Goal: Find specific page/section: Find specific page/section

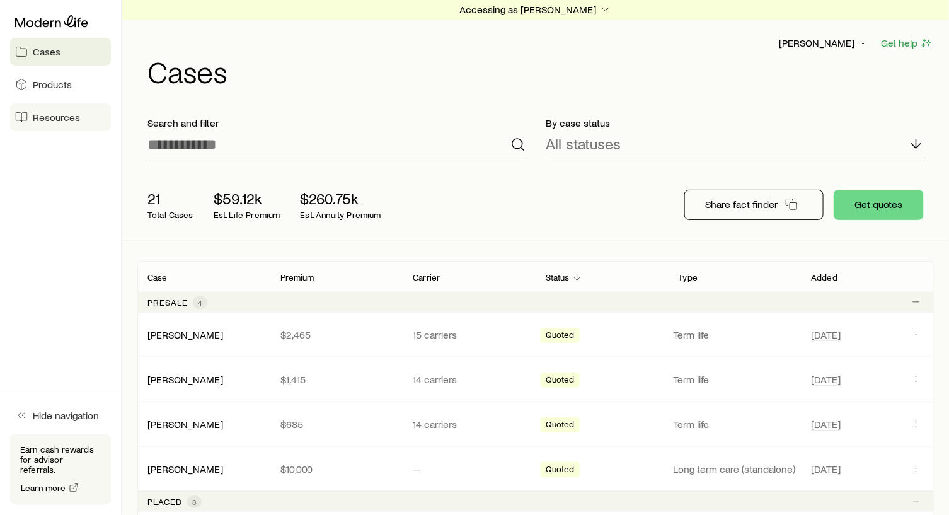
click at [51, 110] on link "Resources" at bounding box center [60, 117] width 101 height 28
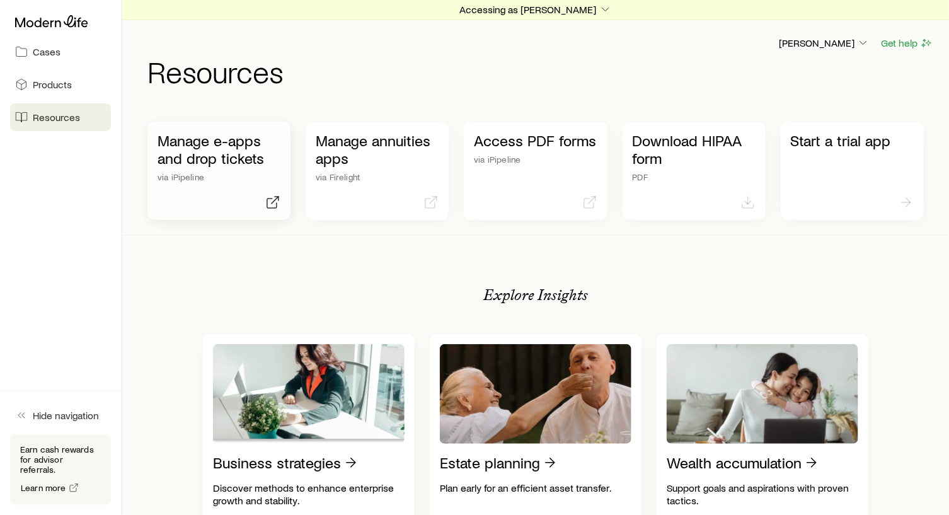
click at [216, 151] on p "Manage e-apps and drop tickets" at bounding box center [219, 149] width 123 height 35
click at [603, 6] on icon "button" at bounding box center [605, 9] width 13 height 13
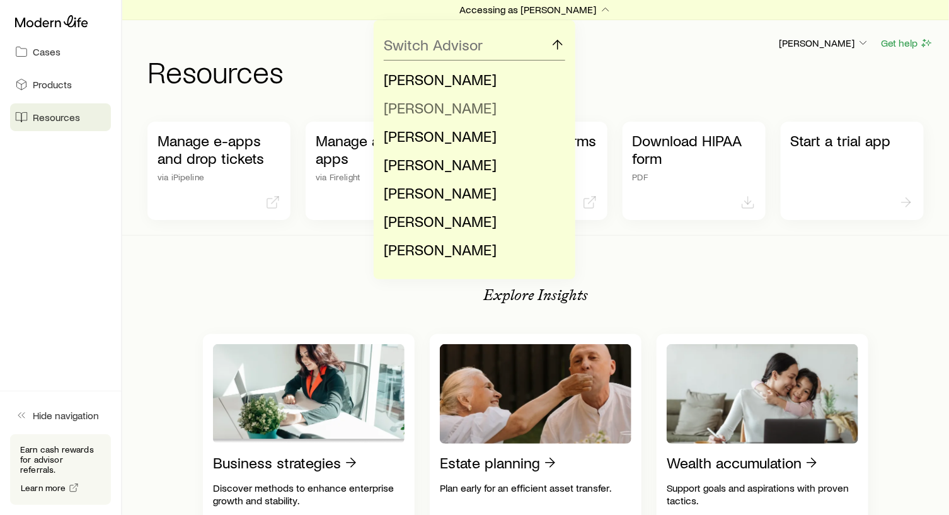
click at [475, 110] on span "[PERSON_NAME]" at bounding box center [440, 107] width 113 height 18
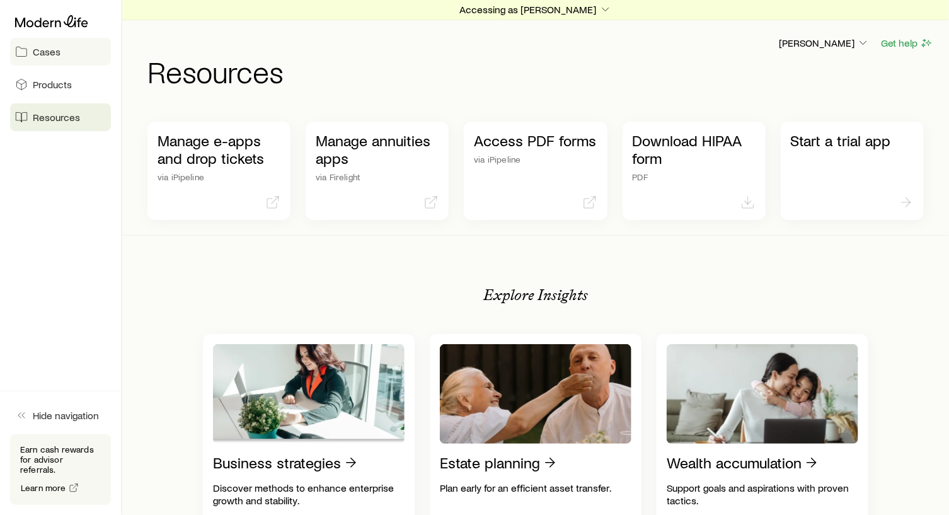
click at [36, 49] on span "Cases" at bounding box center [47, 51] width 28 height 13
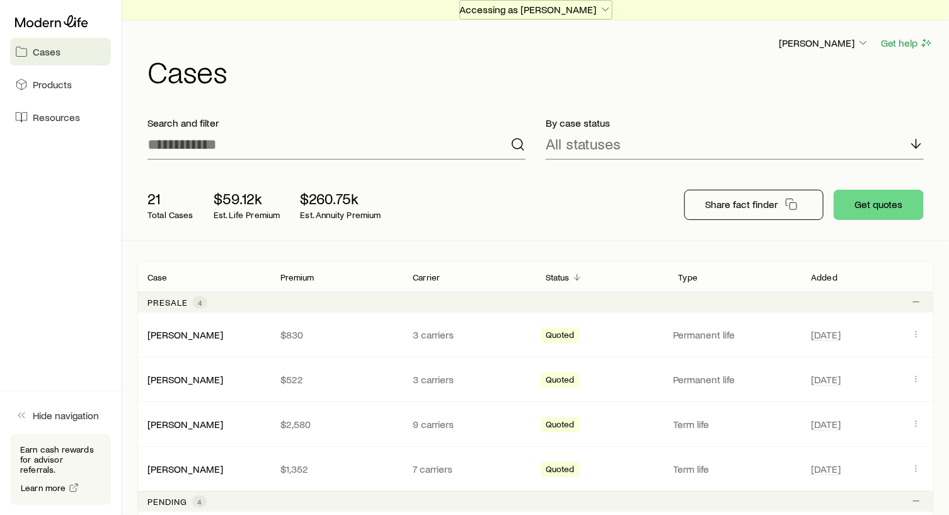
click at [599, 5] on icon "button" at bounding box center [605, 9] width 13 height 13
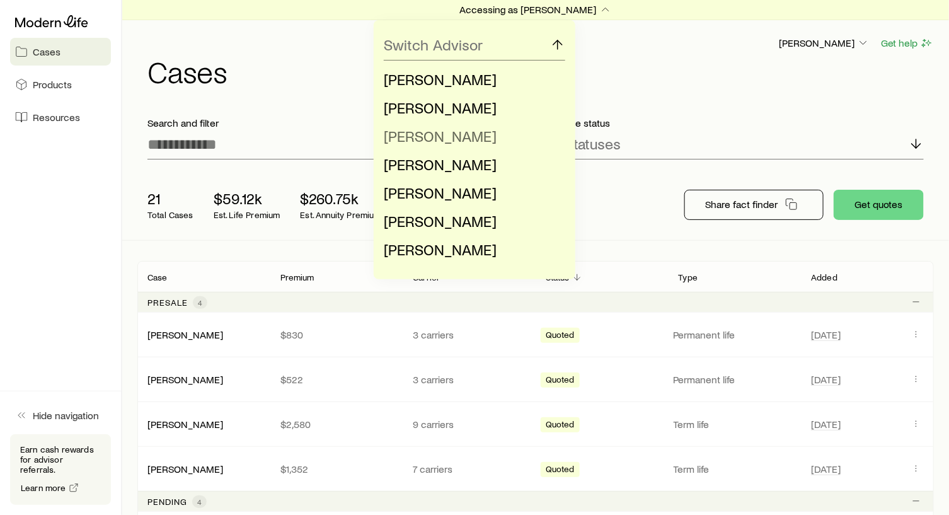
click at [449, 141] on span "[PERSON_NAME]" at bounding box center [440, 136] width 113 height 18
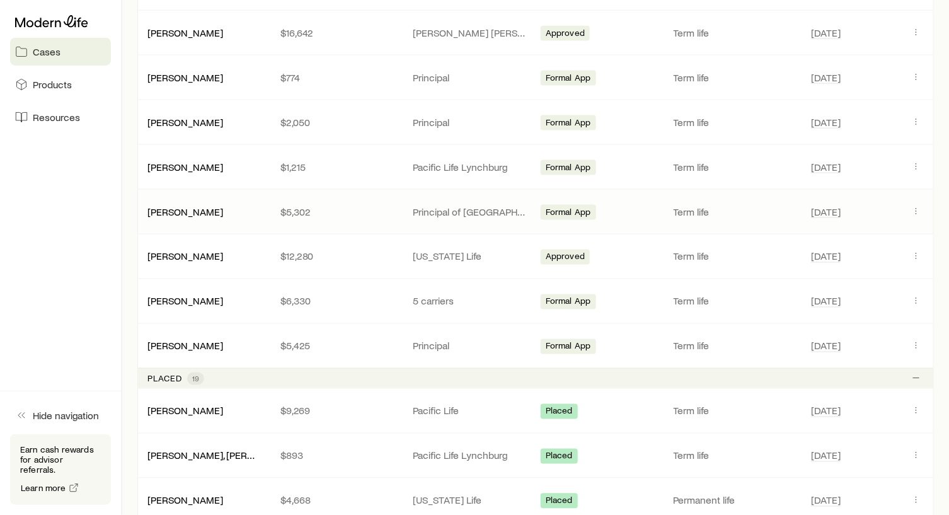
scroll to position [819, 0]
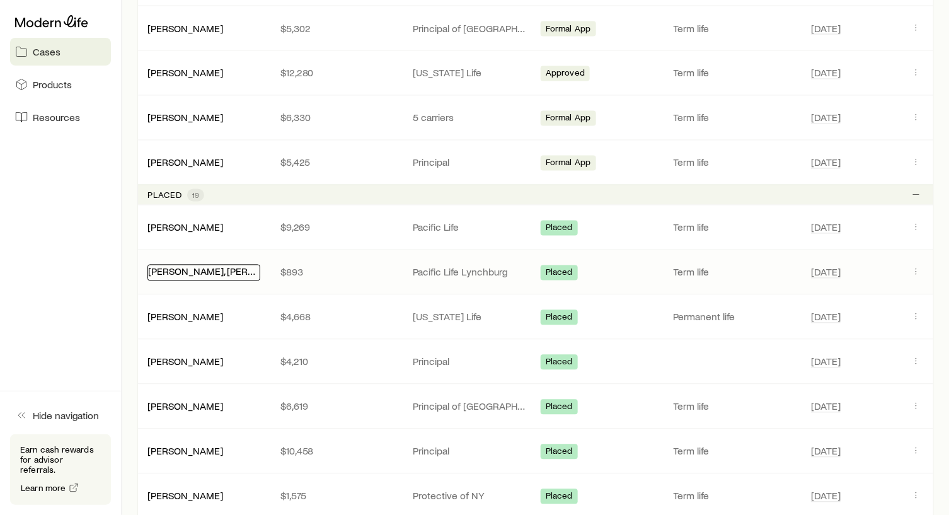
click at [187, 265] on link "[PERSON_NAME], [PERSON_NAME]" at bounding box center [225, 271] width 154 height 12
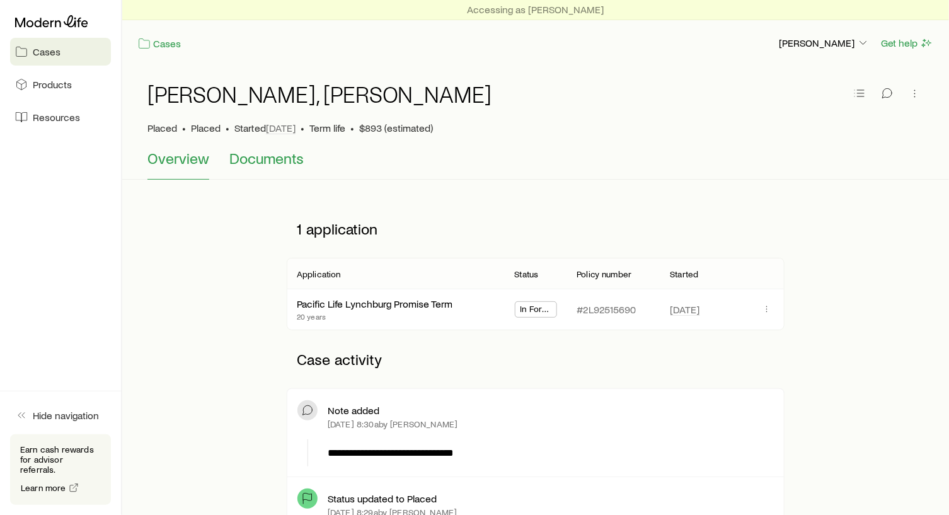
click at [283, 158] on span "Documents" at bounding box center [266, 158] width 74 height 18
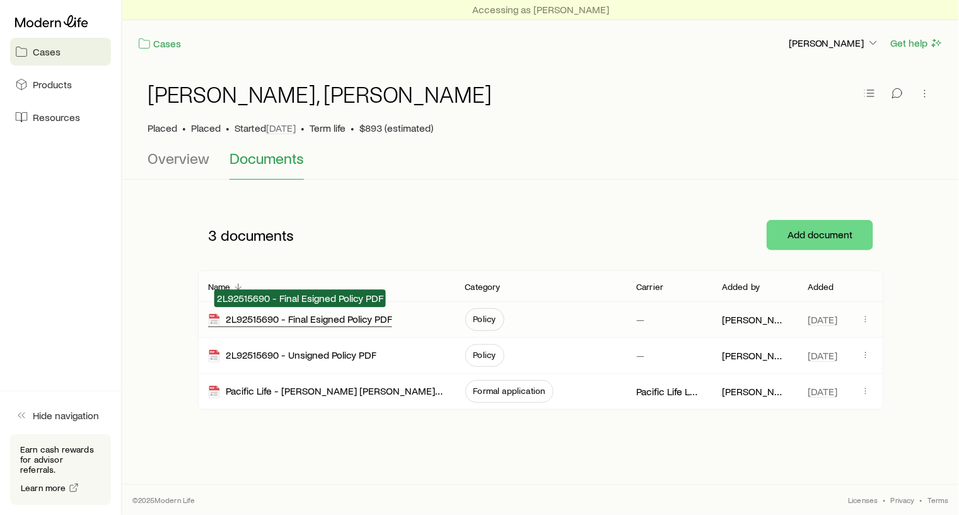
click at [323, 313] on div "2L92515690 - Final Esigned Policy PDF" at bounding box center [300, 320] width 184 height 14
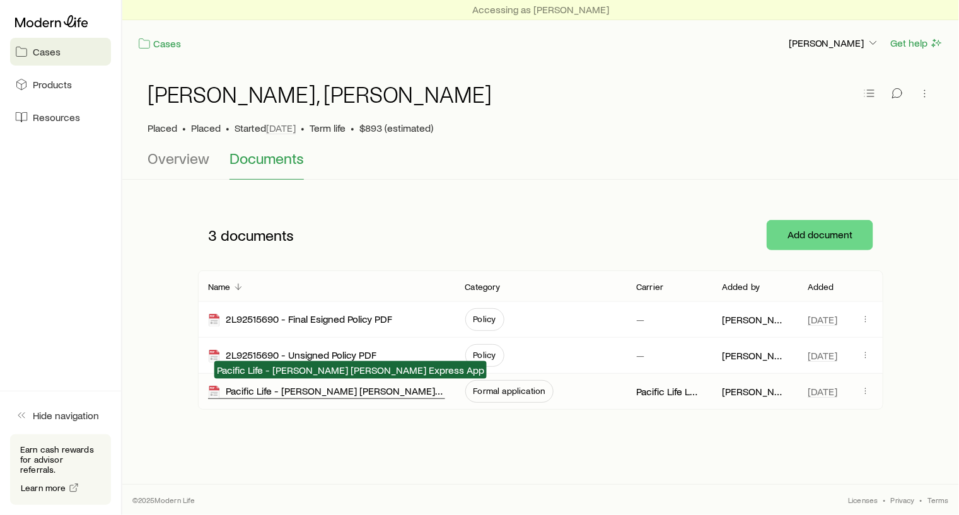
click at [343, 386] on div "Pacific Life - [PERSON_NAME] [PERSON_NAME] Express App" at bounding box center [326, 391] width 237 height 14
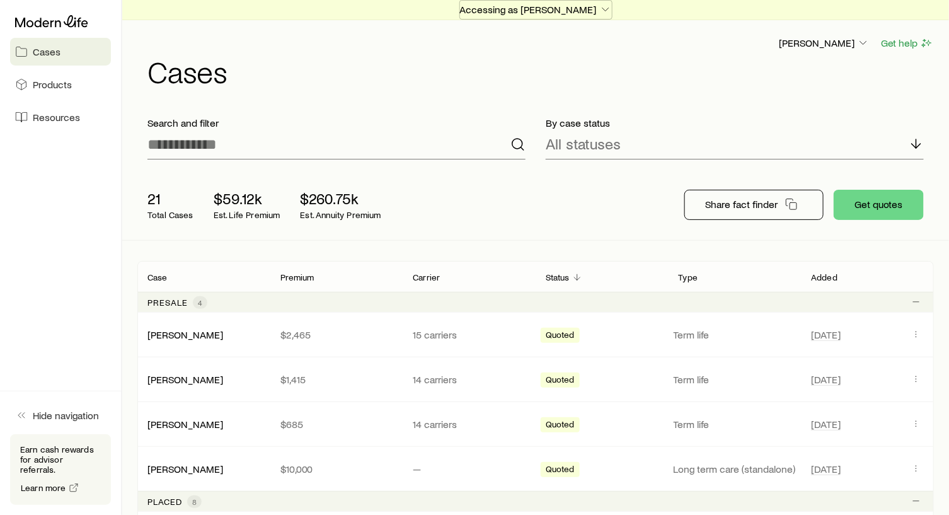
click at [604, 5] on icon "button" at bounding box center [605, 9] width 13 height 13
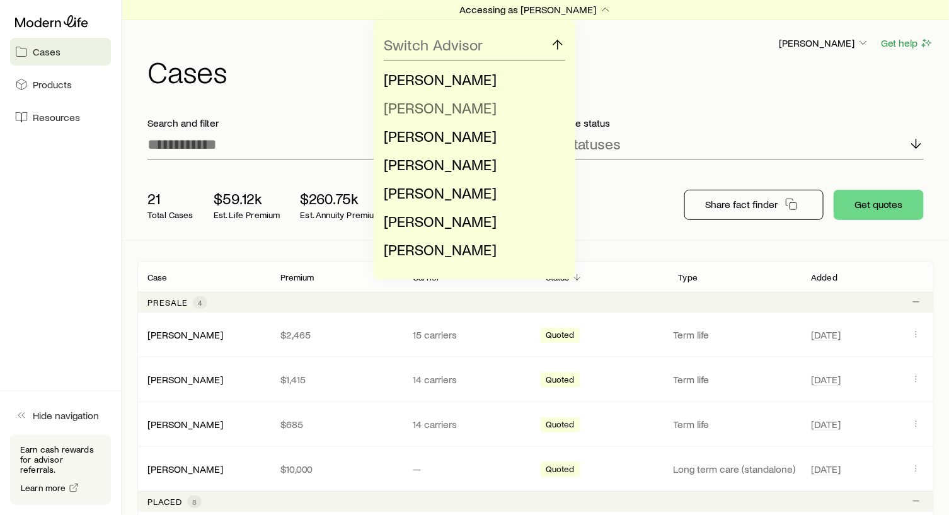
click at [457, 107] on span "[PERSON_NAME]" at bounding box center [440, 107] width 113 height 18
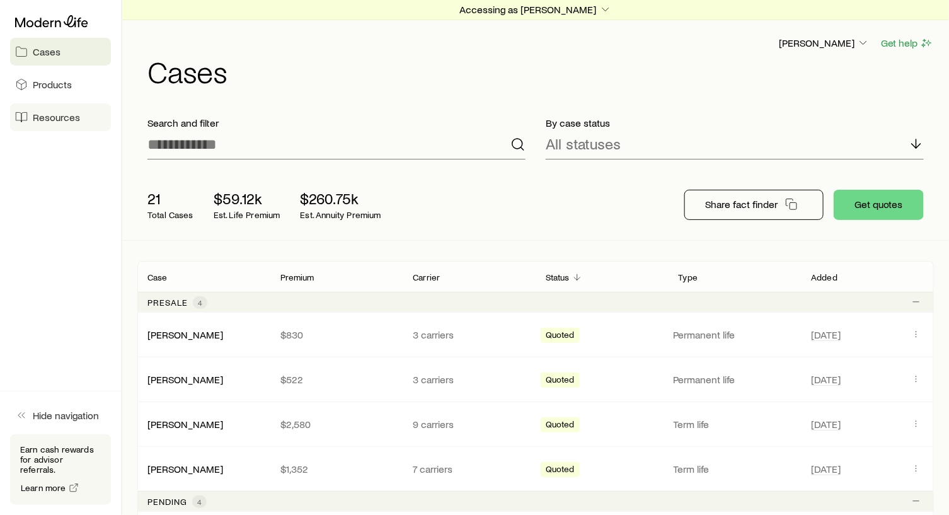
click at [56, 116] on span "Resources" at bounding box center [56, 117] width 47 height 13
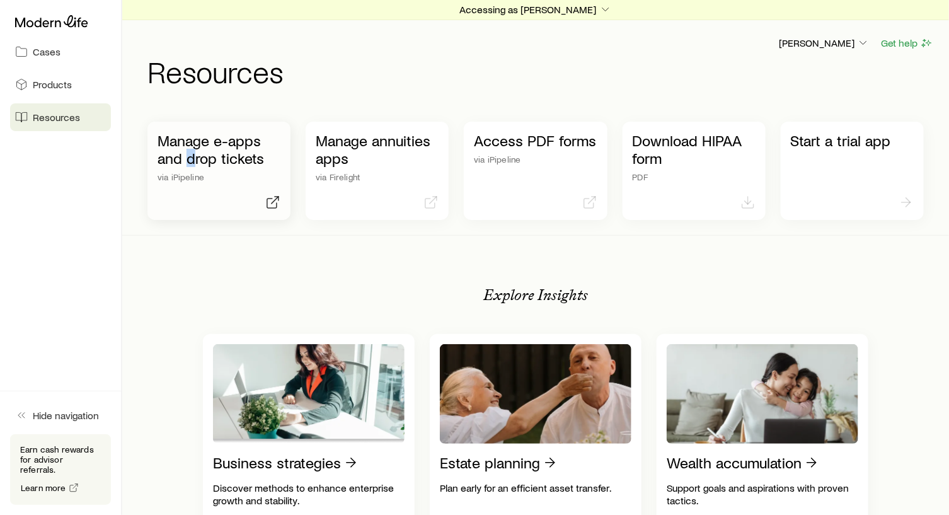
click at [192, 152] on p "Manage e-apps and drop tickets" at bounding box center [219, 149] width 123 height 35
